Goal: Register for event/course

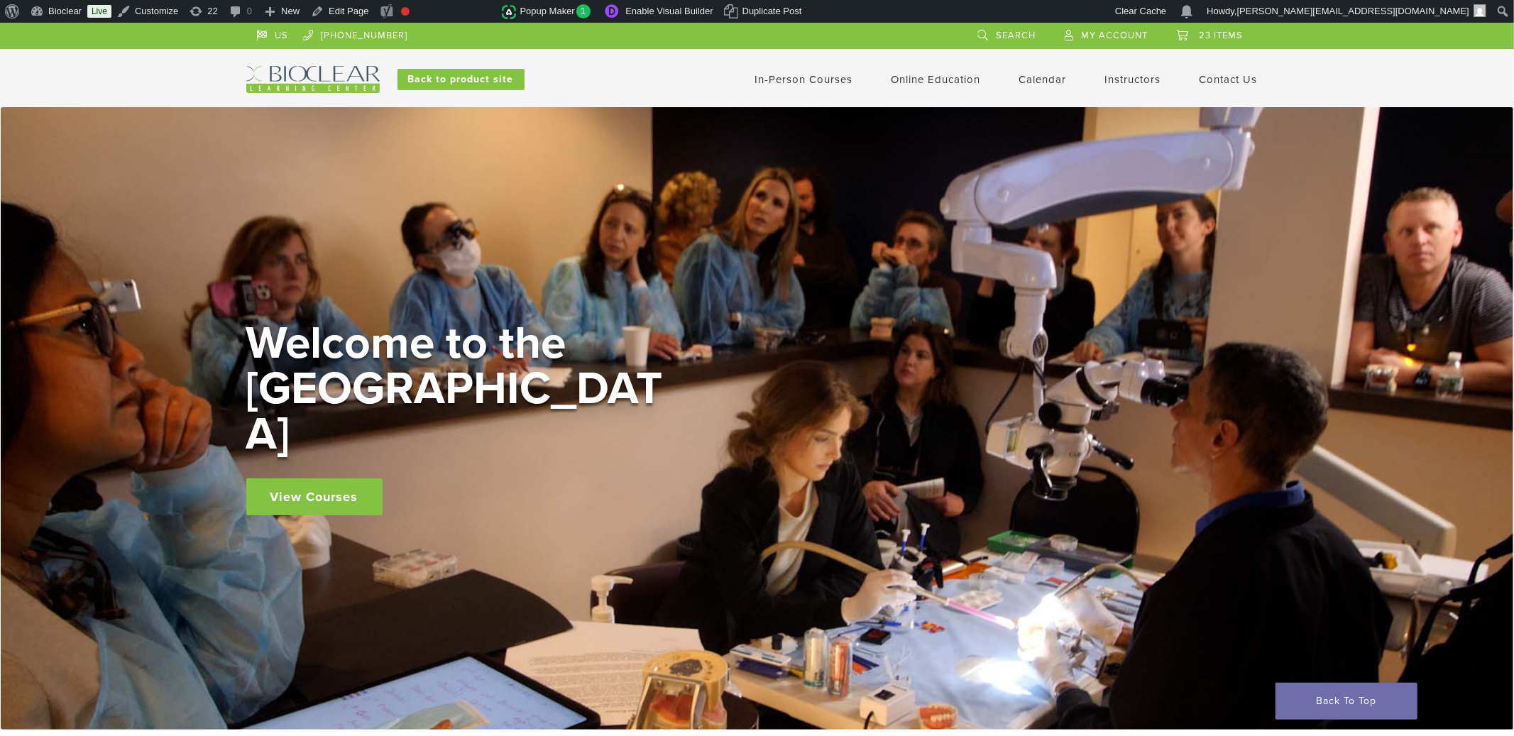
click at [1031, 78] on link "Calendar" at bounding box center [1043, 79] width 48 height 13
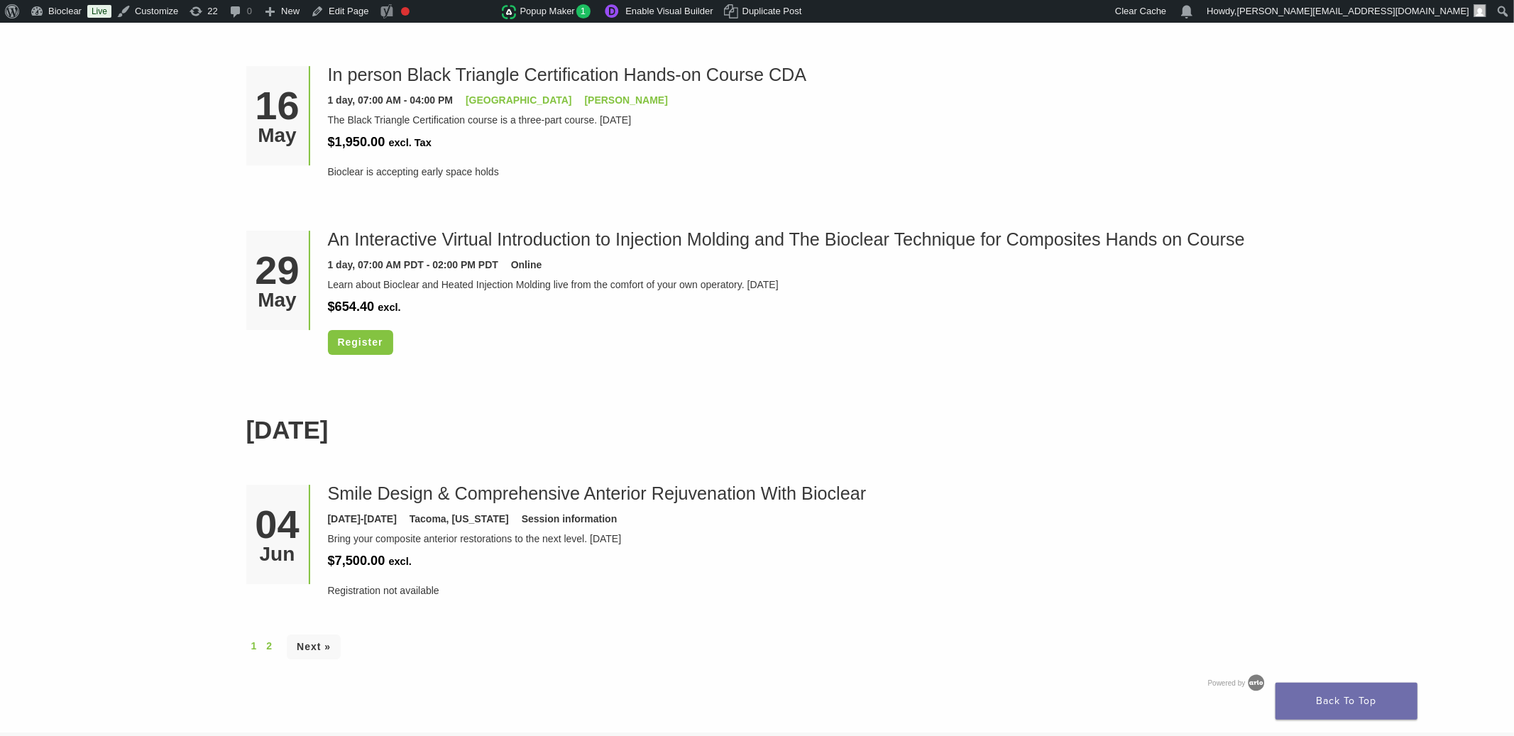
scroll to position [3756, 0]
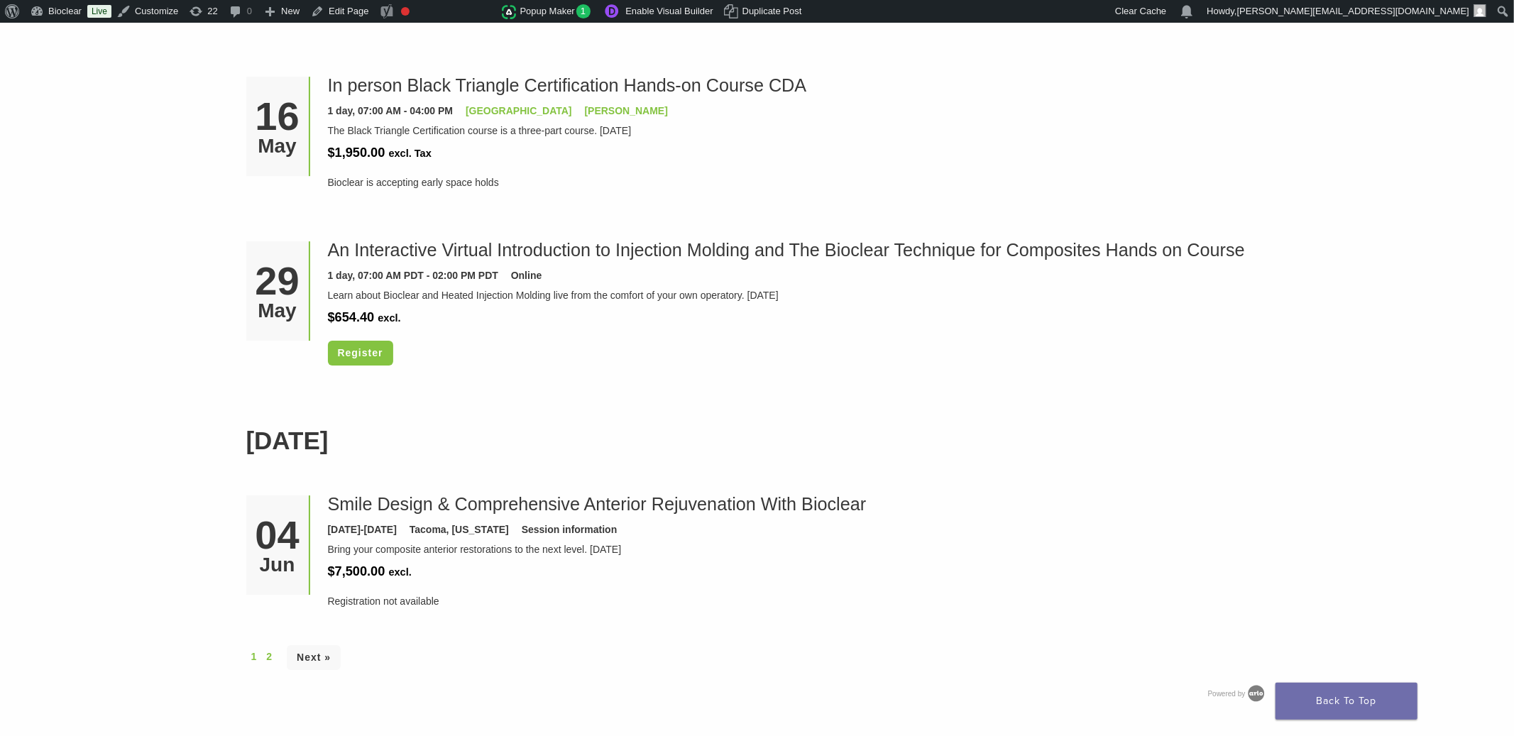
click at [276, 658] on div "1 2 Next »" at bounding box center [757, 657] width 1022 height 27
click at [270, 661] on link "2" at bounding box center [269, 656] width 6 height 15
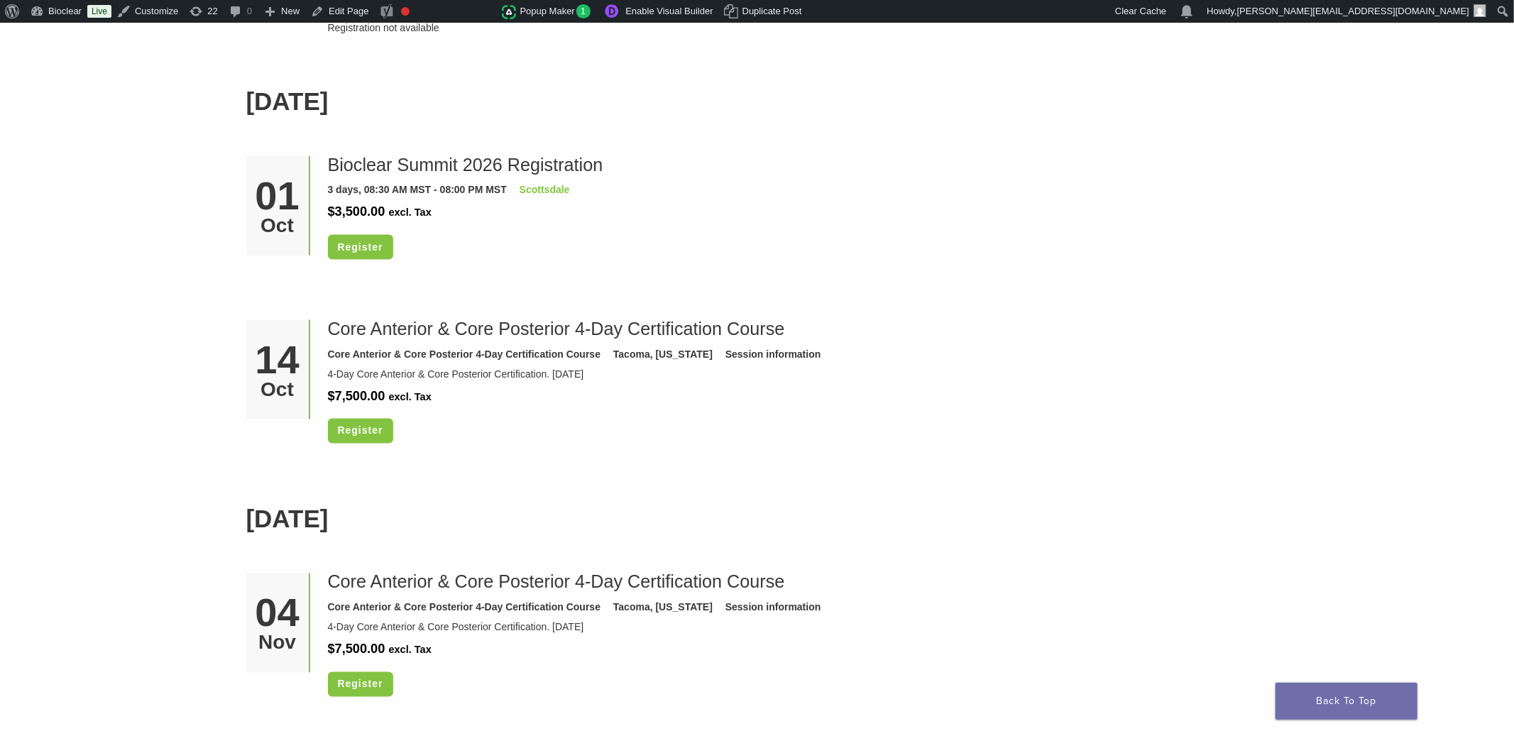
scroll to position [1865, 0]
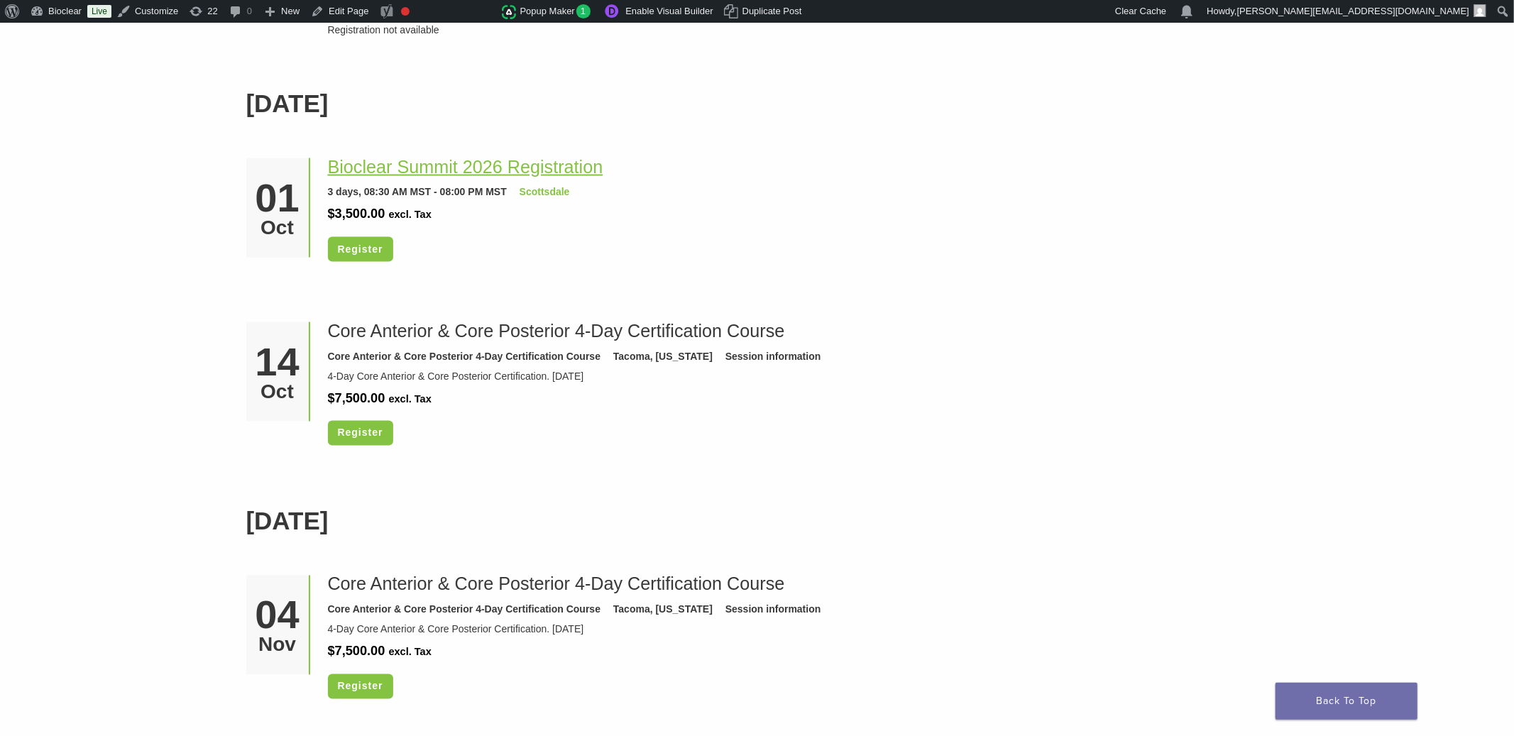
click at [505, 168] on link "Bioclear Summit 2026 Registration" at bounding box center [465, 167] width 275 height 20
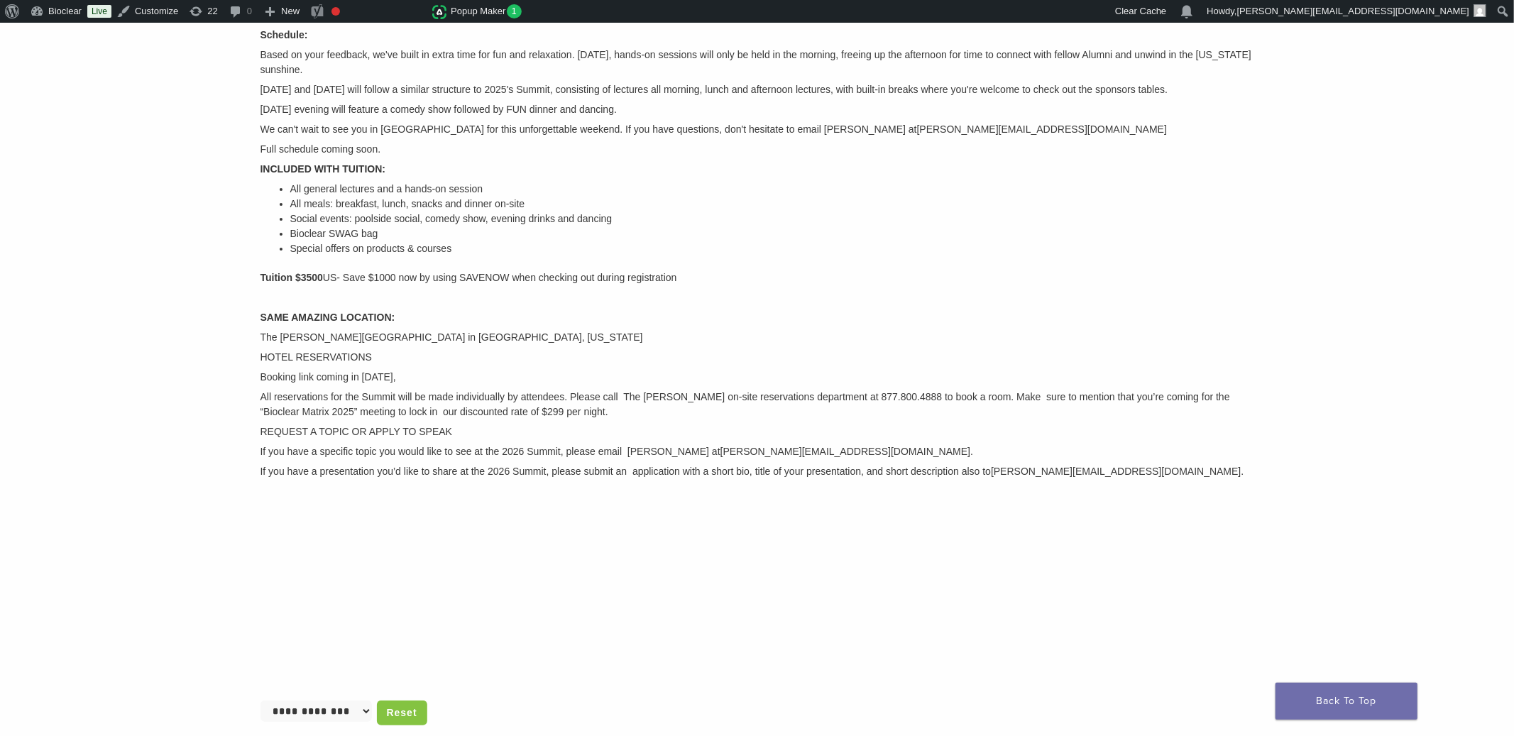
scroll to position [309, 0]
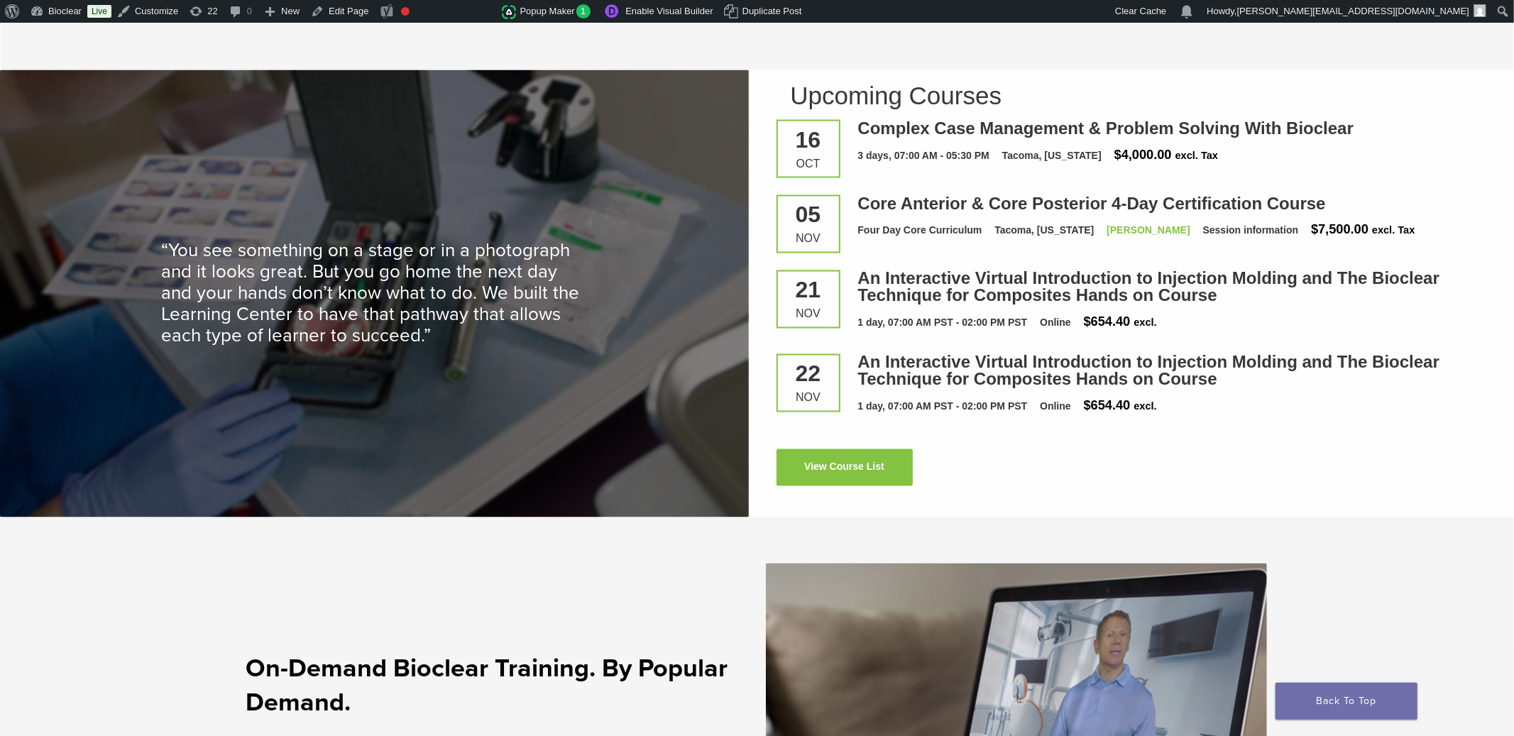
scroll to position [2081, 0]
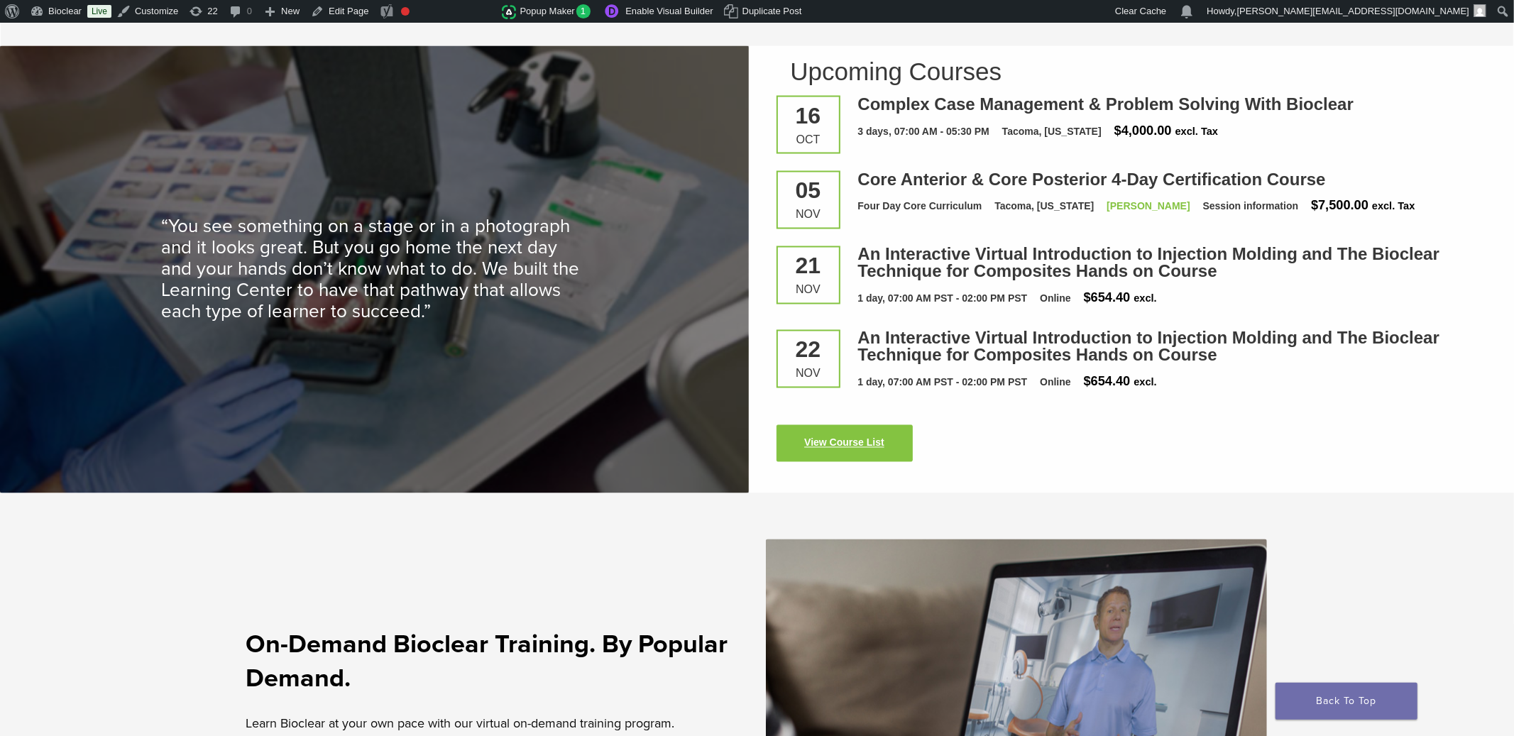
click at [835, 439] on link "View Course List" at bounding box center [844, 443] width 136 height 37
